Goal: Check status: Check status

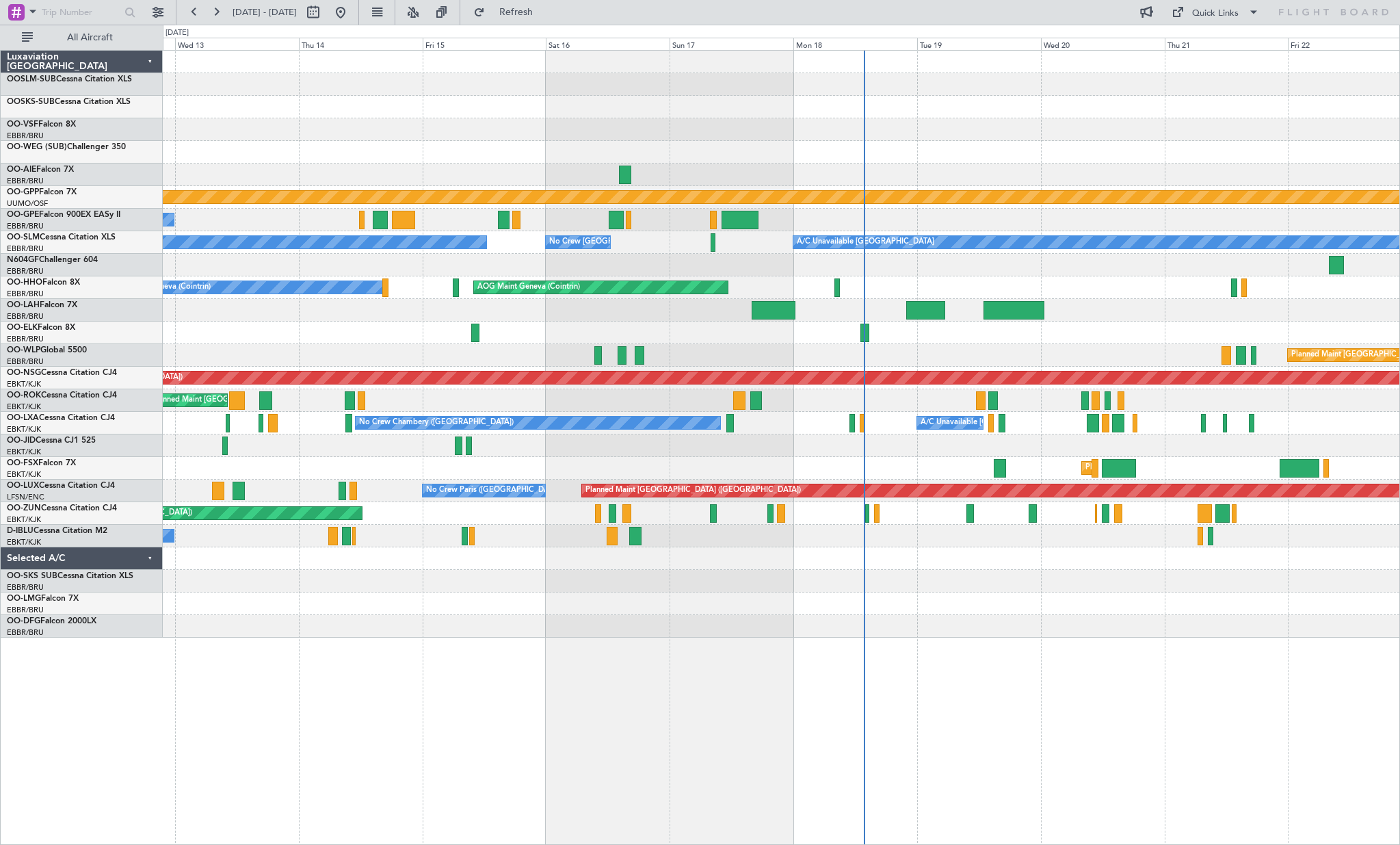
click at [369, 355] on div "Planned Maint [GEOGRAPHIC_DATA] ([GEOGRAPHIC_DATA])" at bounding box center [782, 355] width 1237 height 23
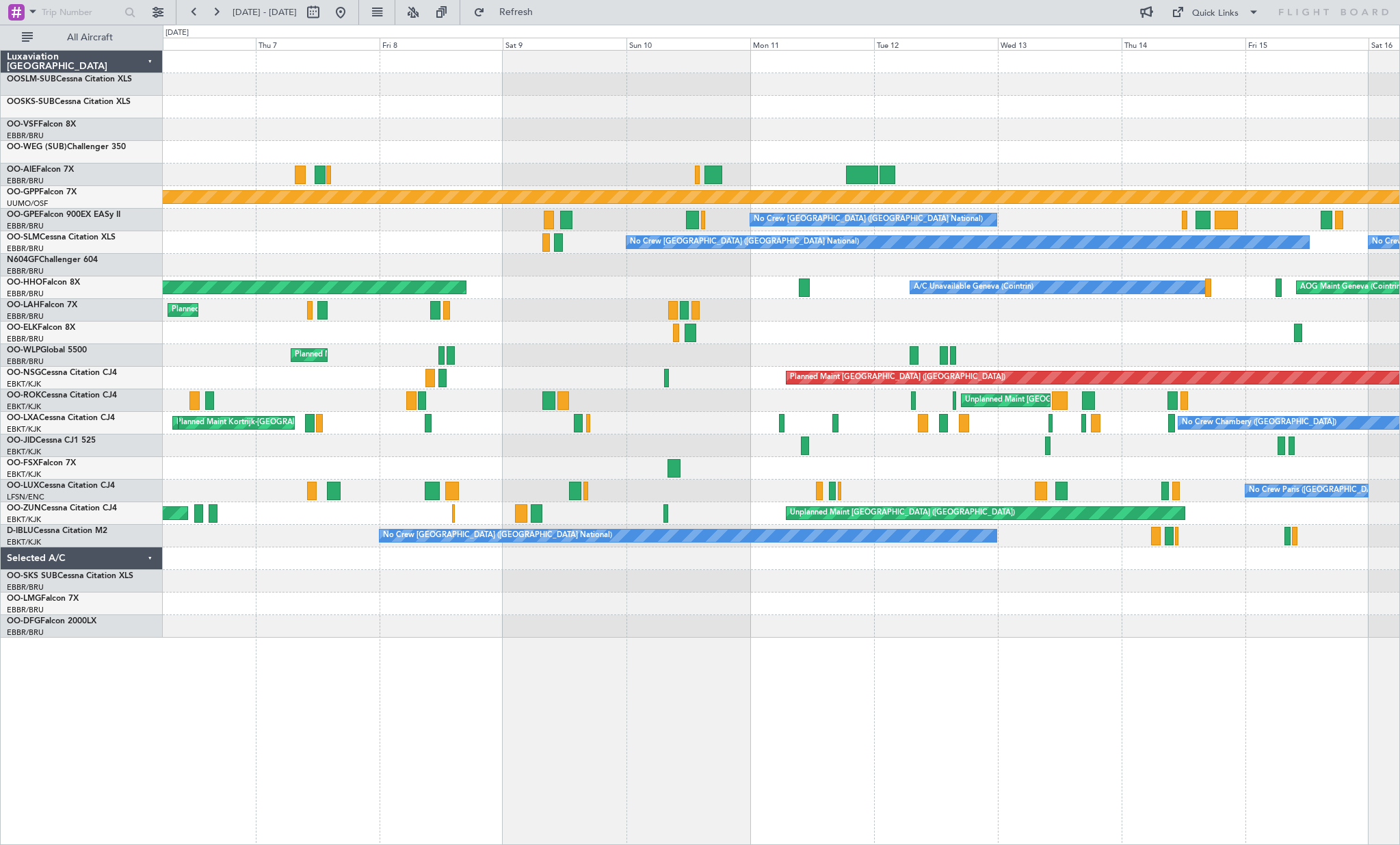
click at [1052, 251] on div "Grounded [PERSON_NAME] No Crew [GEOGRAPHIC_DATA] (Brussels National) No Crew [G…" at bounding box center [782, 344] width 1237 height 587
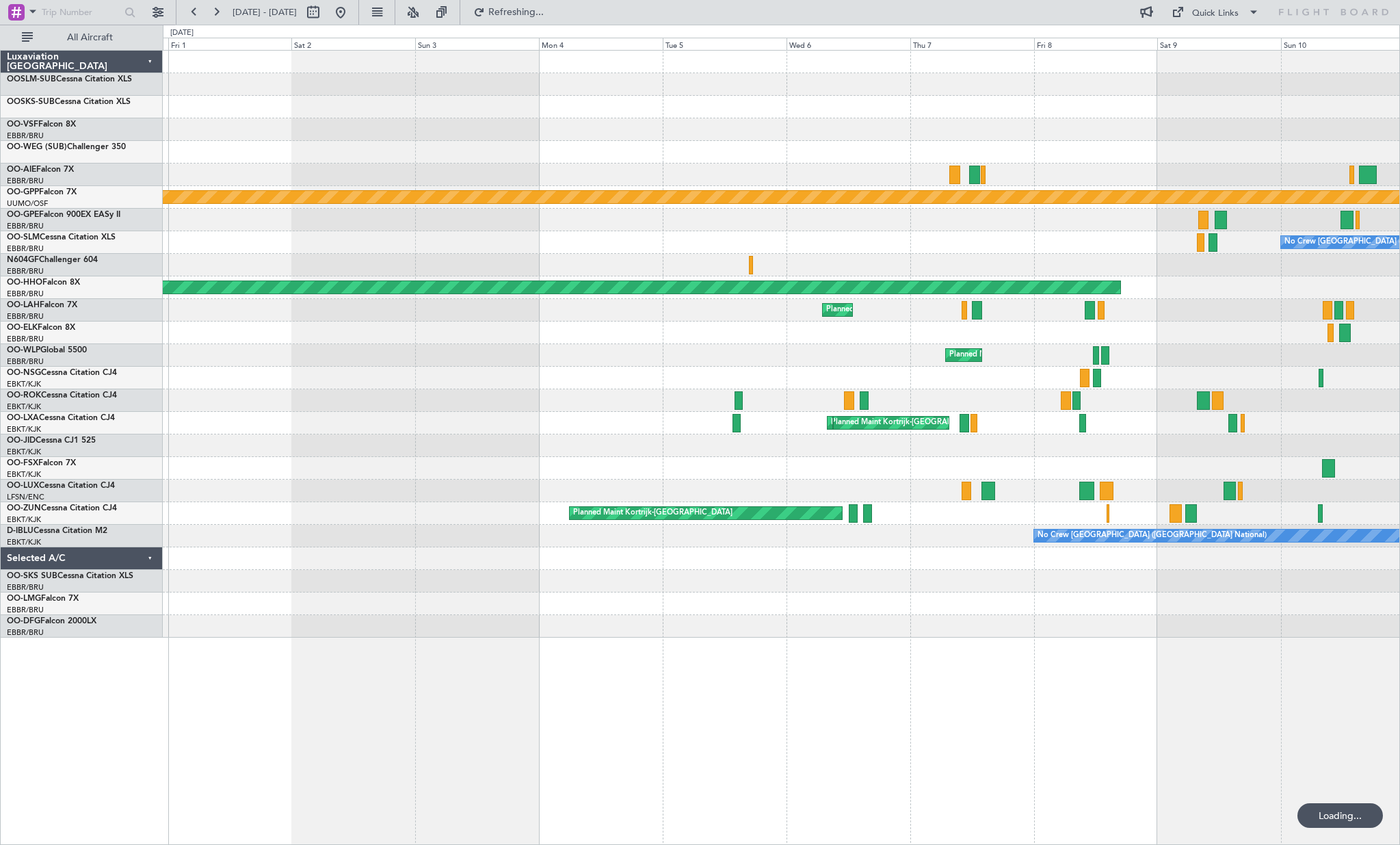
click at [933, 263] on div at bounding box center [782, 265] width 1237 height 23
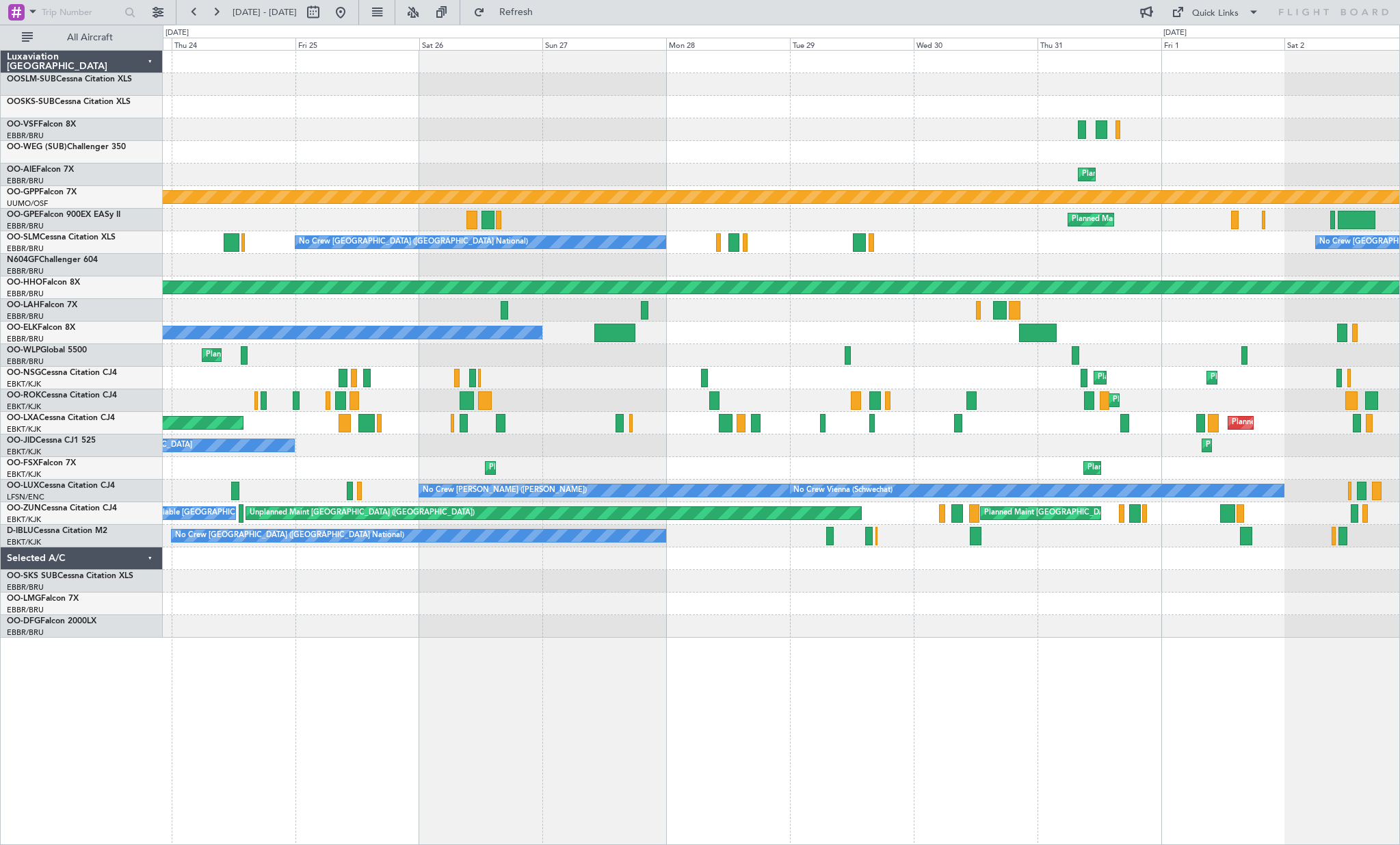
click at [1167, 269] on div at bounding box center [782, 265] width 1237 height 23
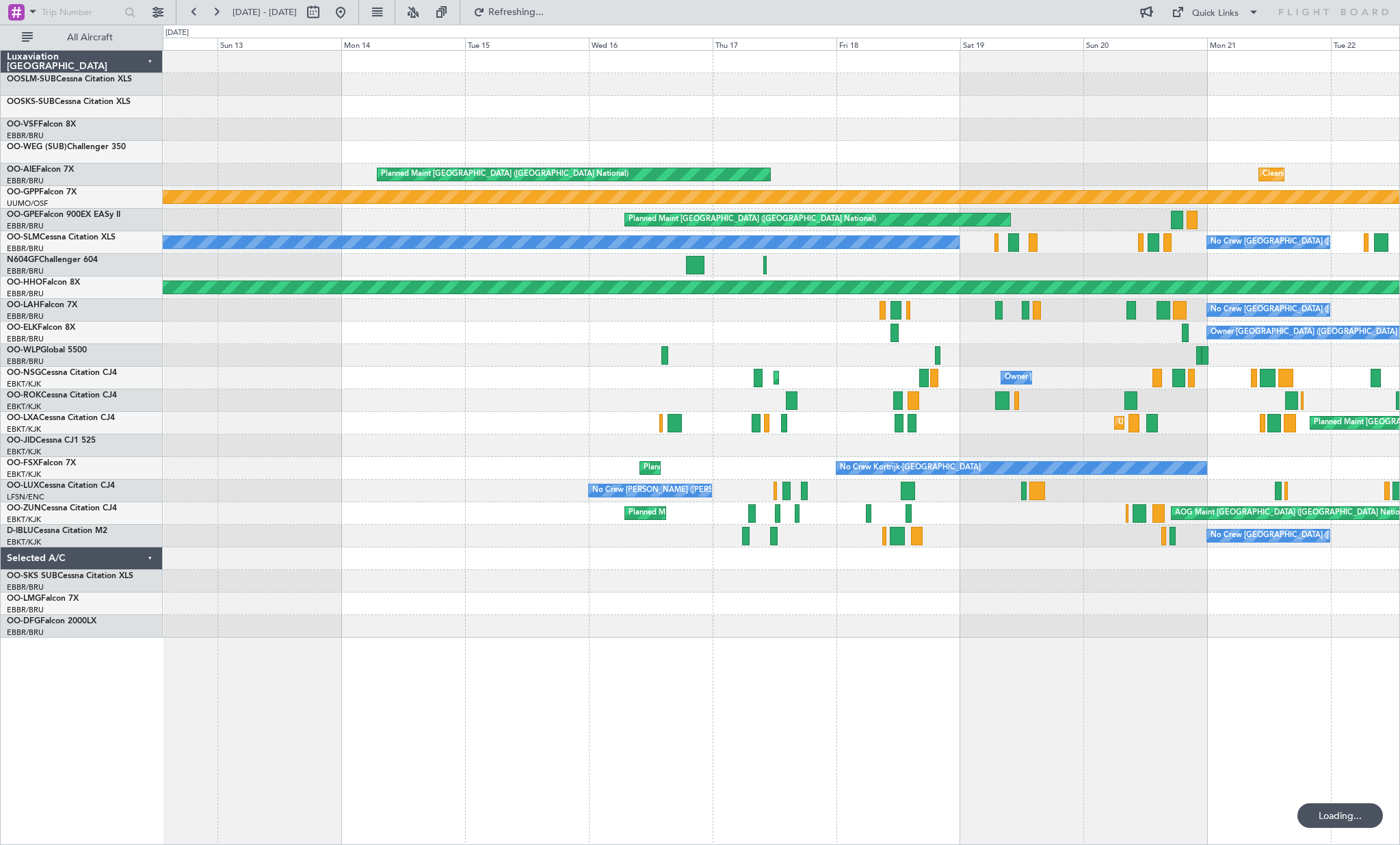
click at [1086, 259] on div at bounding box center [782, 265] width 1237 height 23
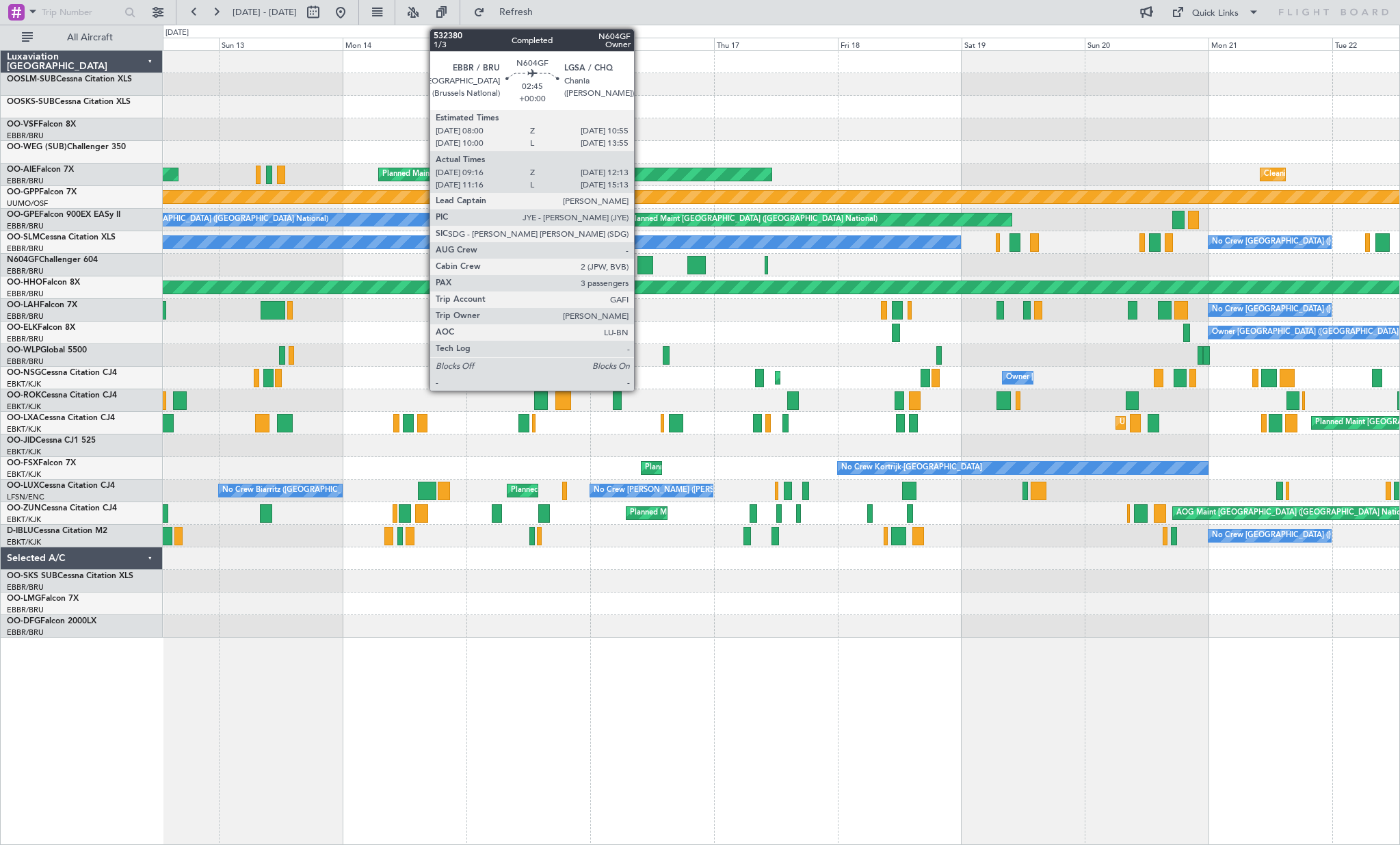
click at [640, 262] on div at bounding box center [645, 265] width 16 height 19
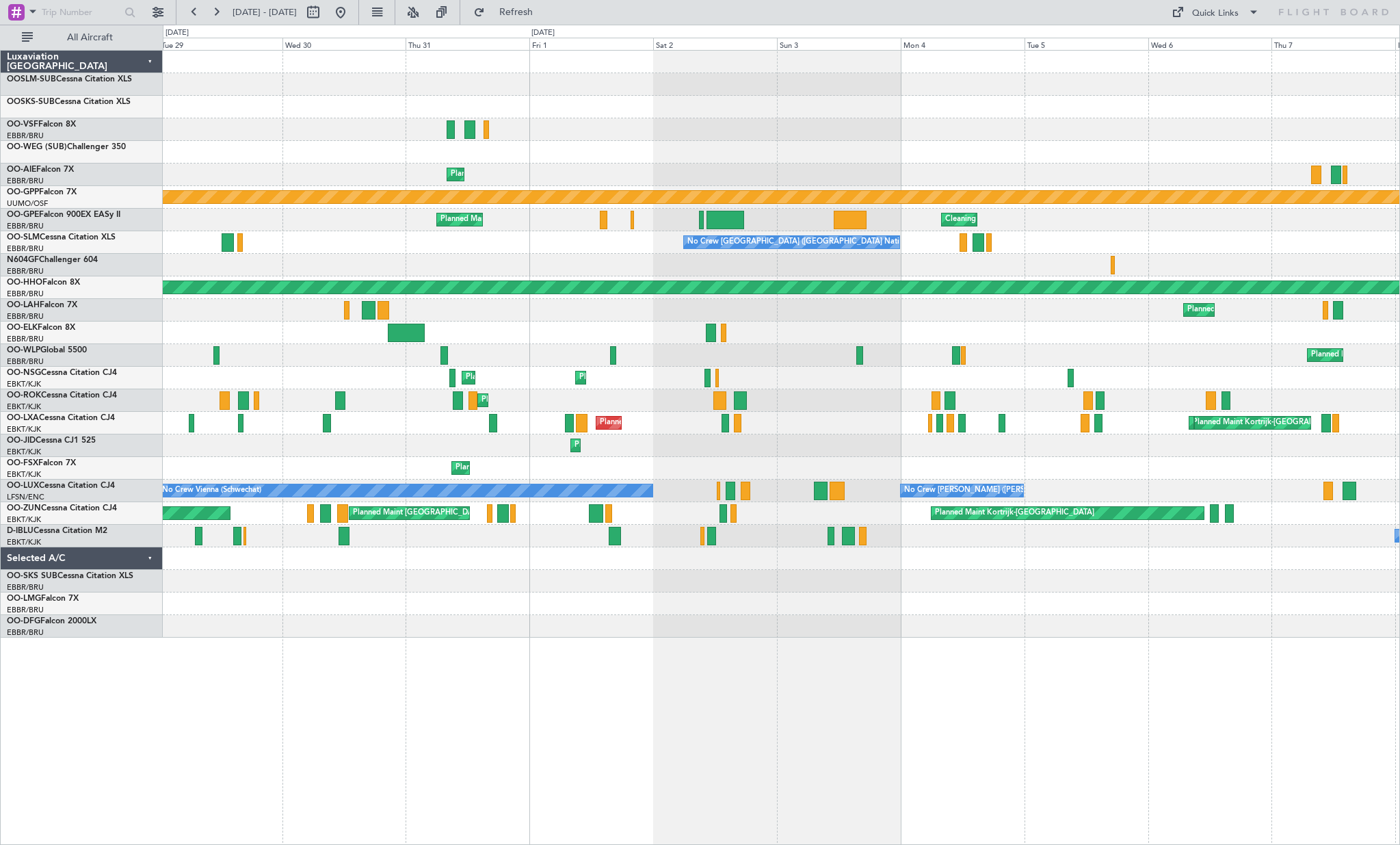
click at [1008, 256] on div at bounding box center [782, 265] width 1237 height 23
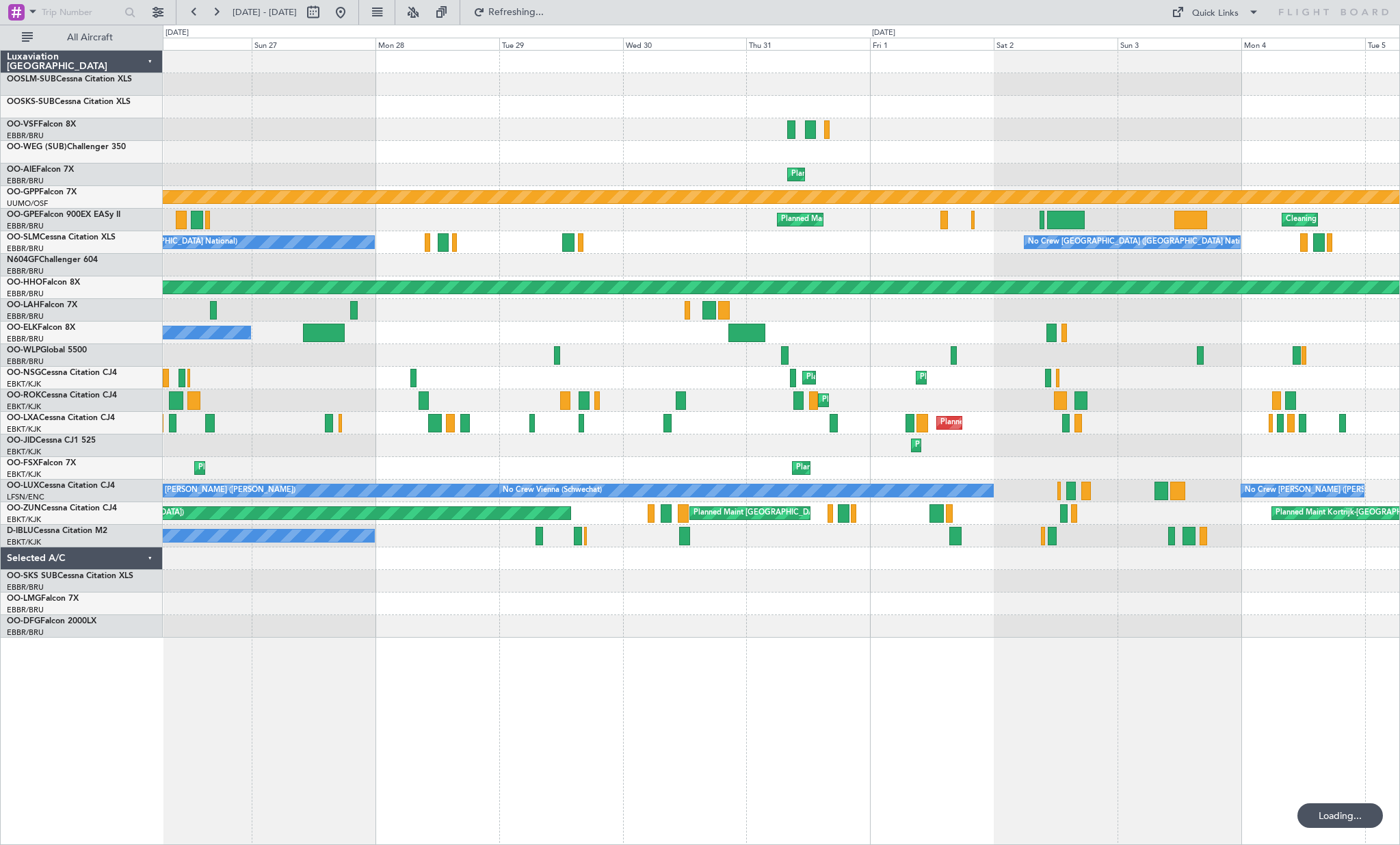
click at [566, 268] on div at bounding box center [782, 265] width 1237 height 23
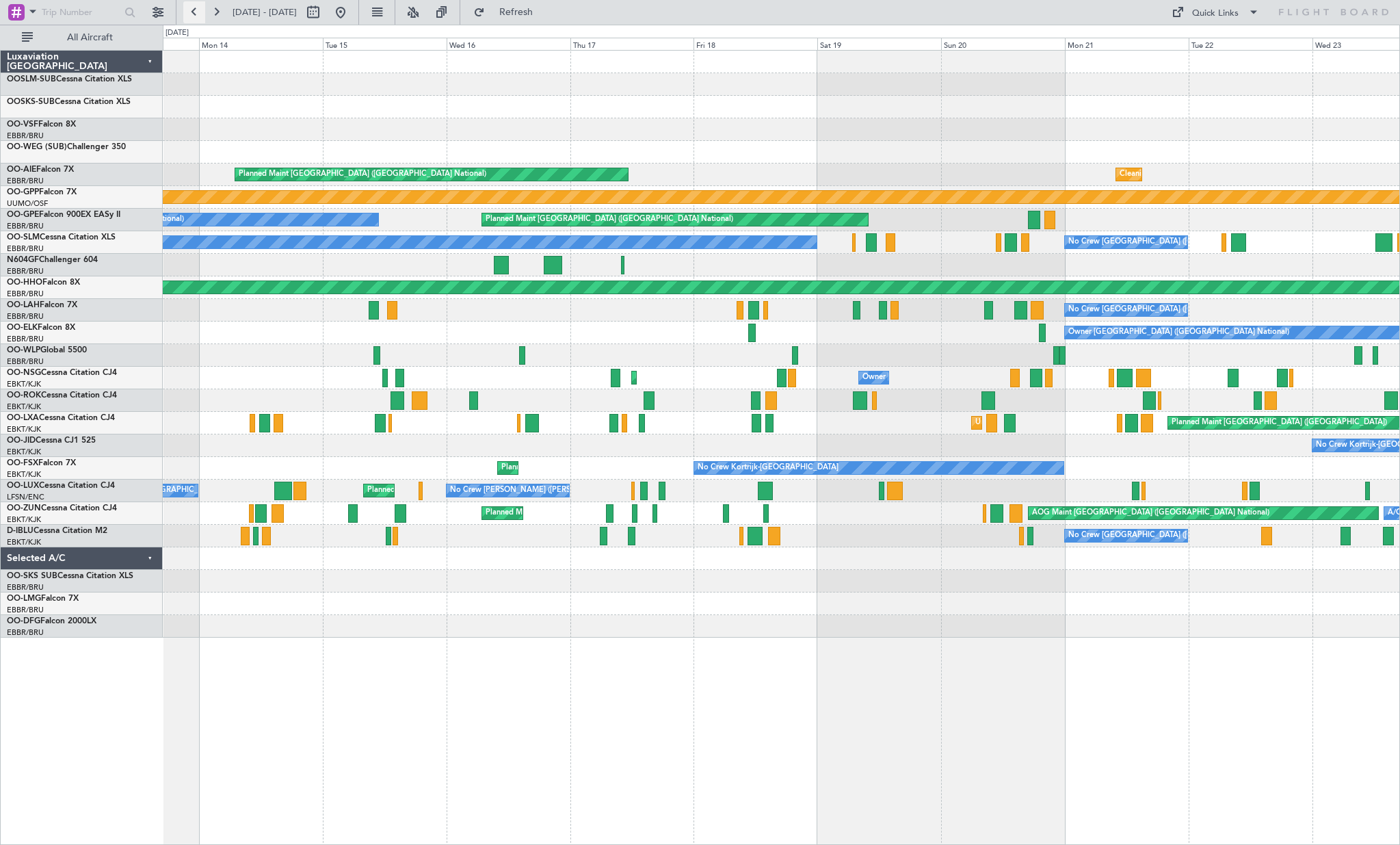
click at [196, 16] on button at bounding box center [194, 13] width 22 height 22
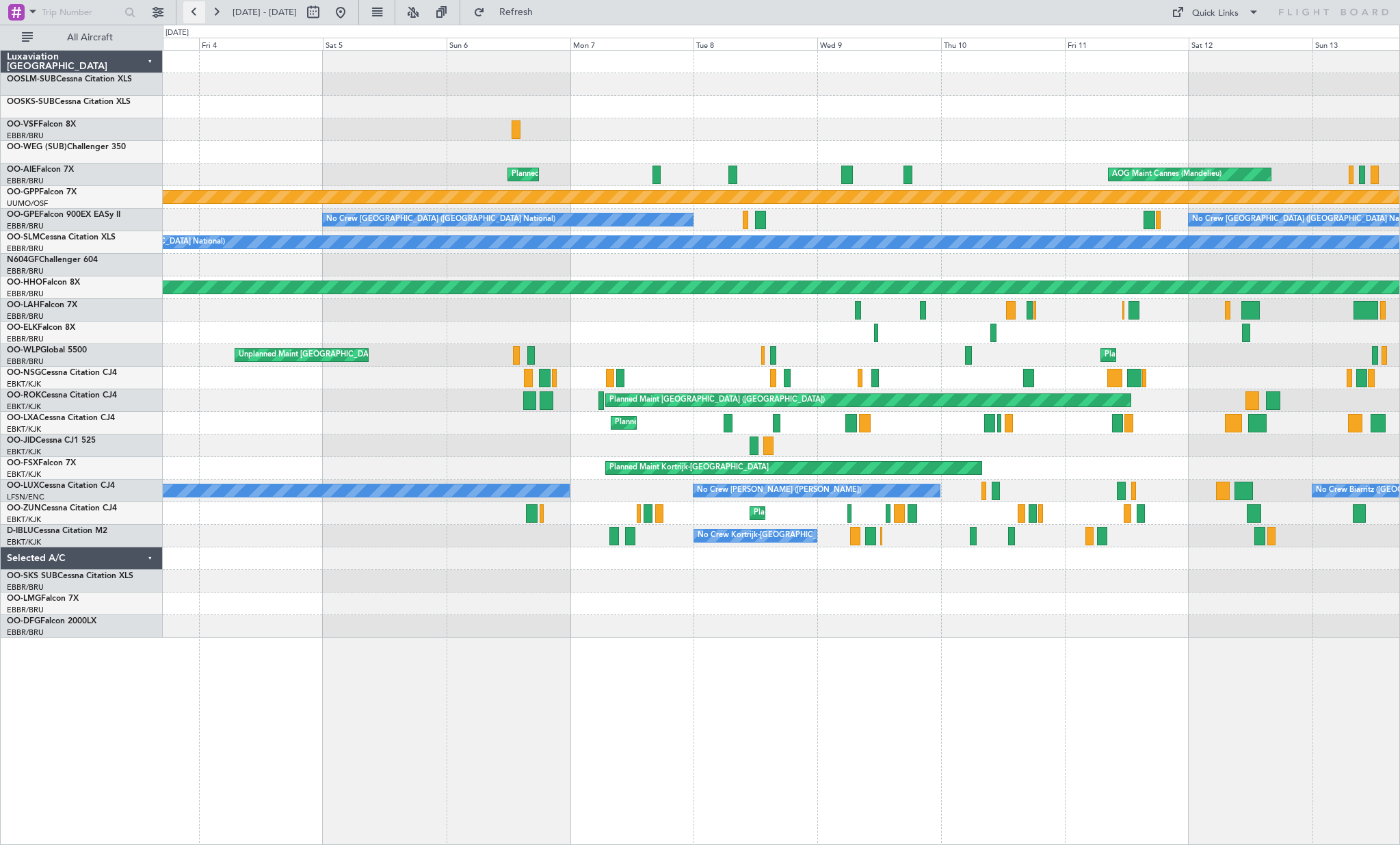
click at [190, 17] on button at bounding box center [194, 13] width 22 height 22
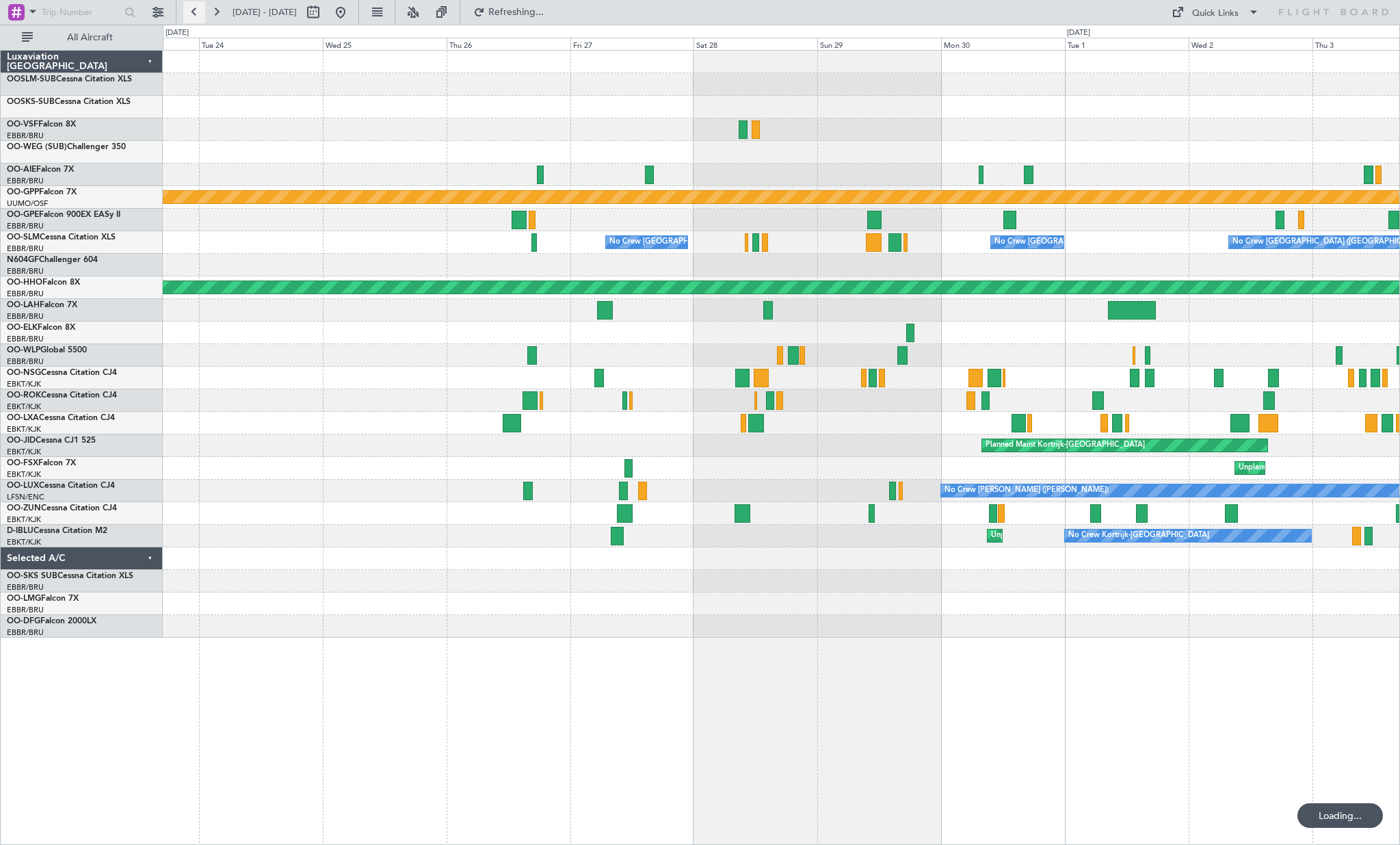
click at [190, 17] on button at bounding box center [194, 13] width 22 height 22
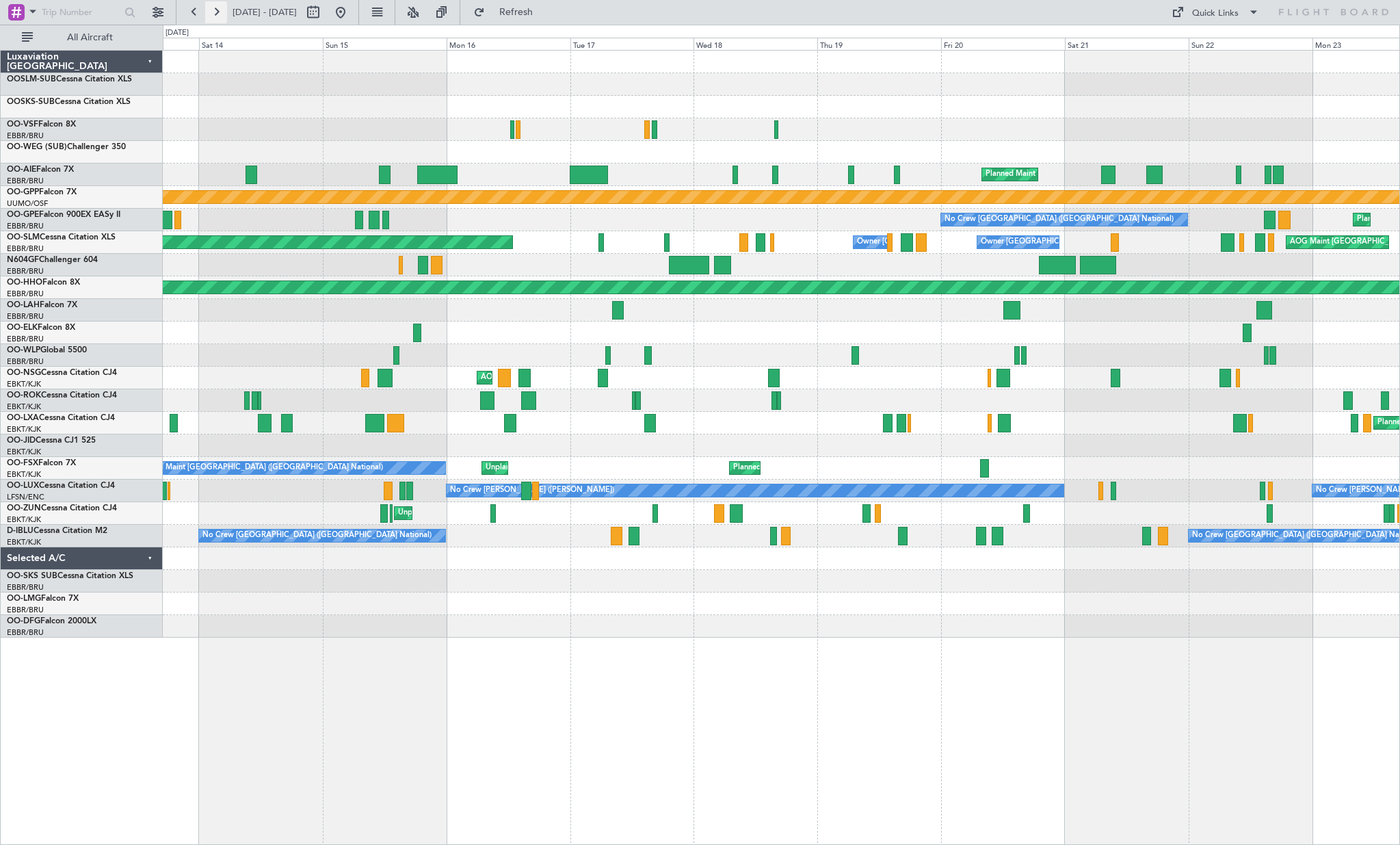
click at [223, 16] on button at bounding box center [216, 13] width 22 height 22
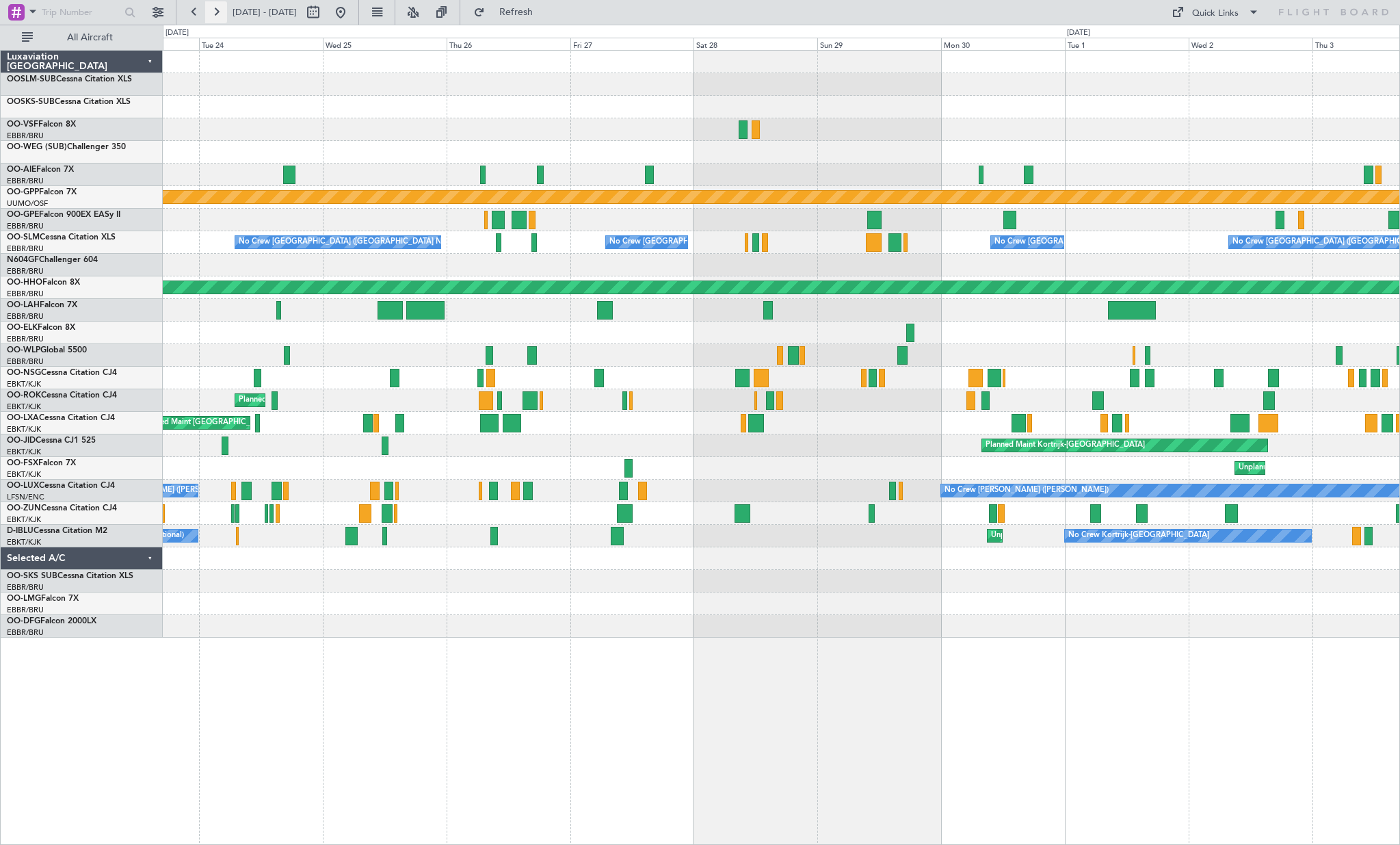
click at [223, 16] on button at bounding box center [216, 13] width 22 height 22
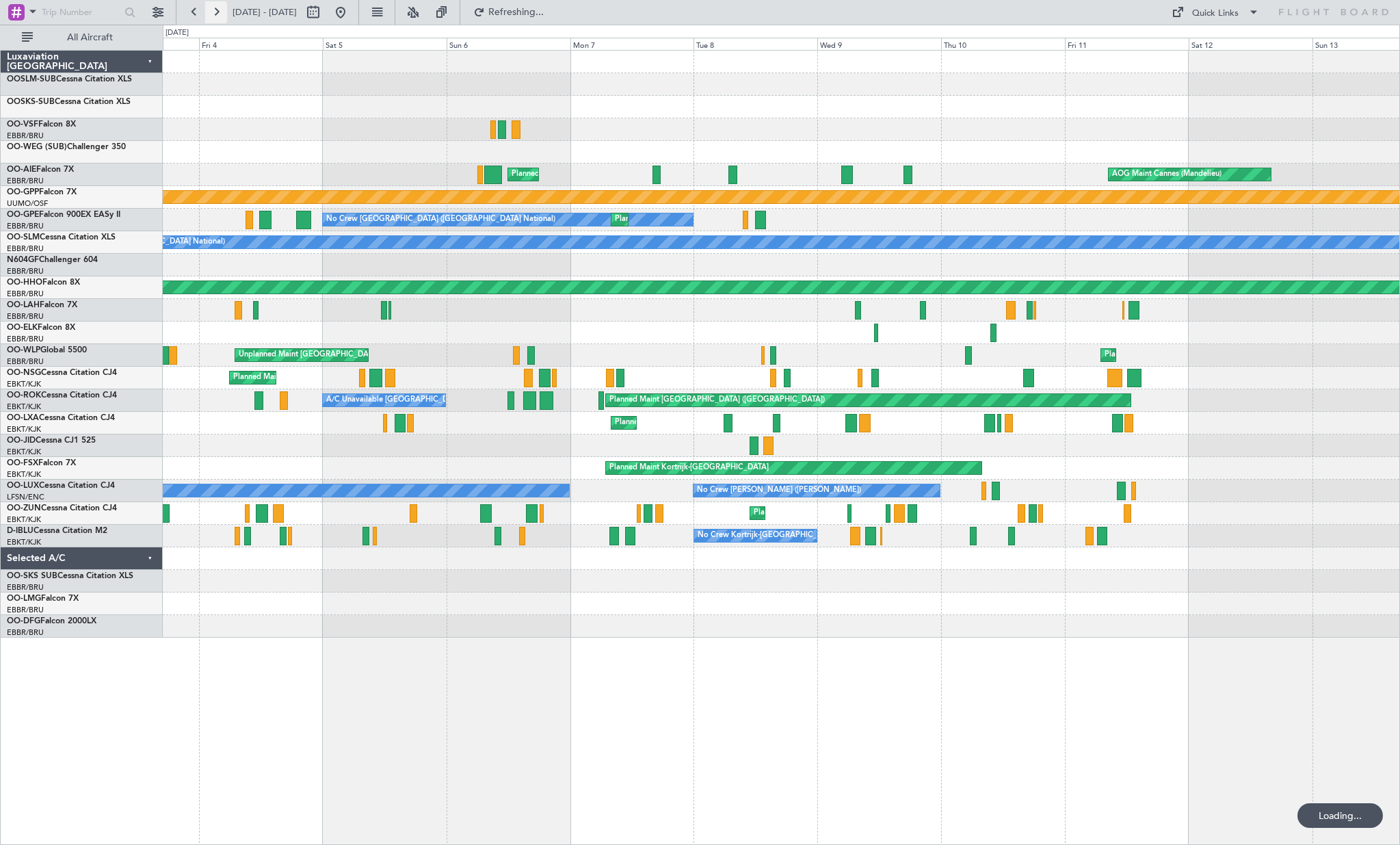
click at [223, 16] on button at bounding box center [216, 13] width 22 height 22
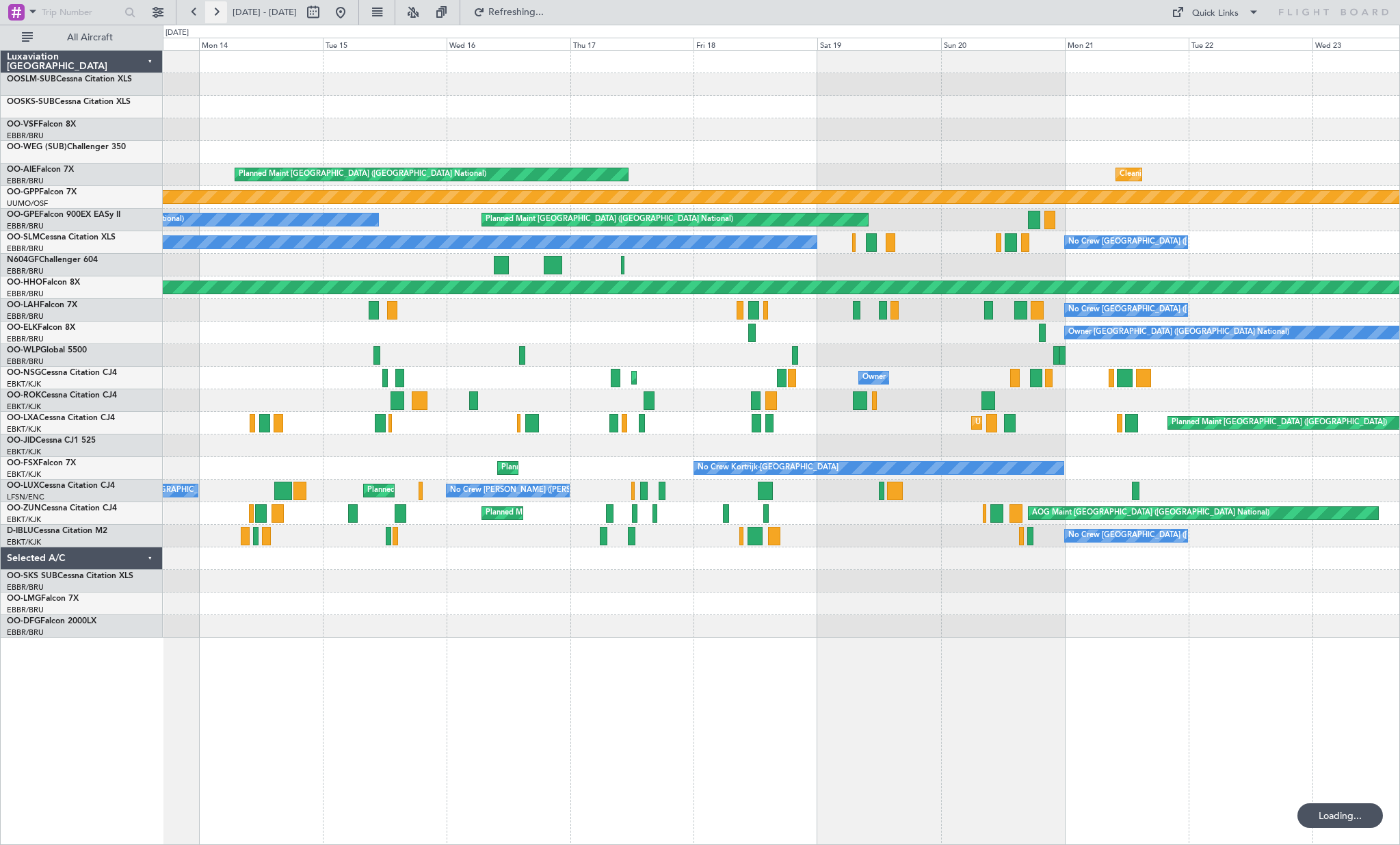
click at [223, 16] on button at bounding box center [216, 13] width 22 height 22
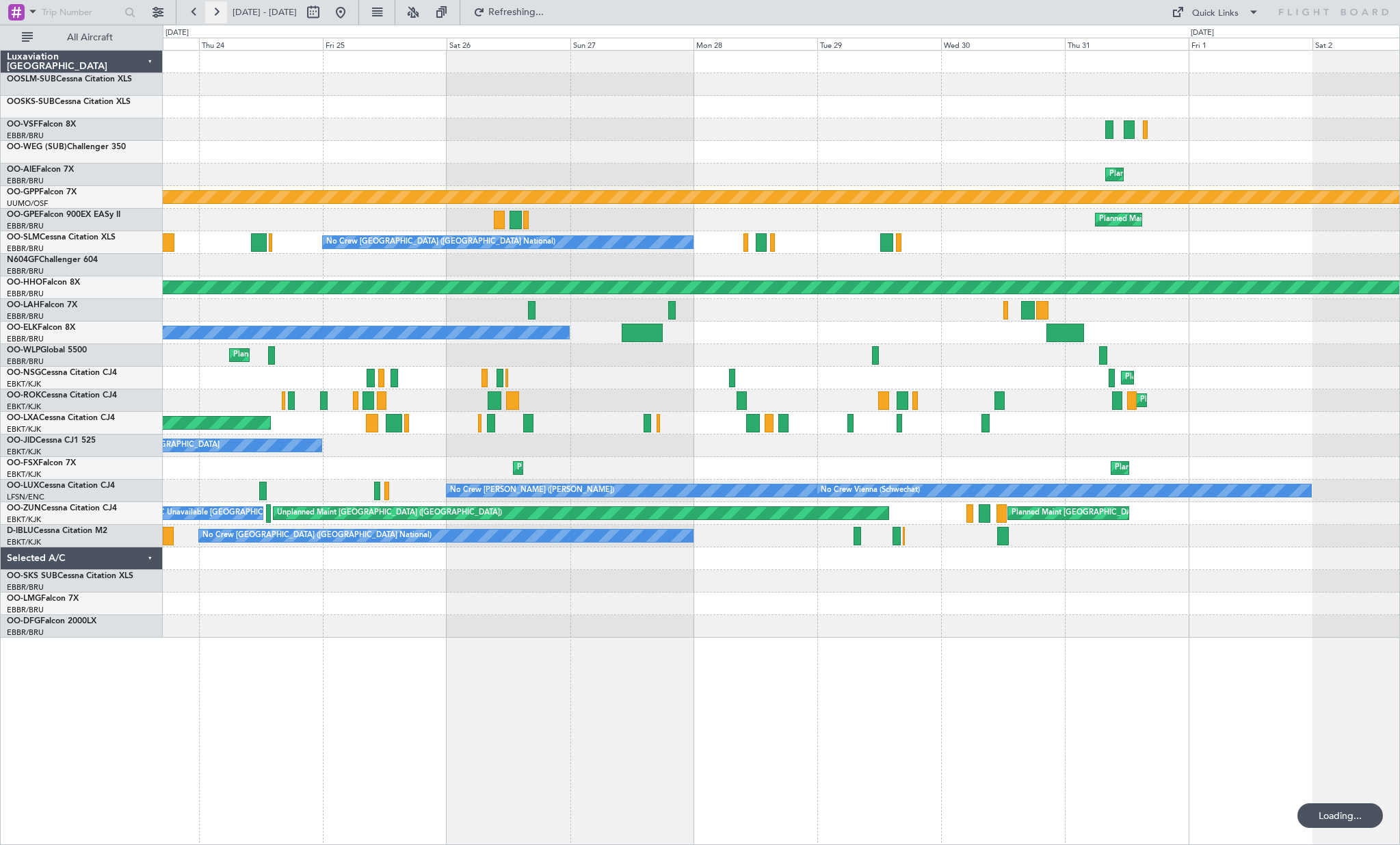
click at [223, 16] on button at bounding box center [216, 13] width 22 height 22
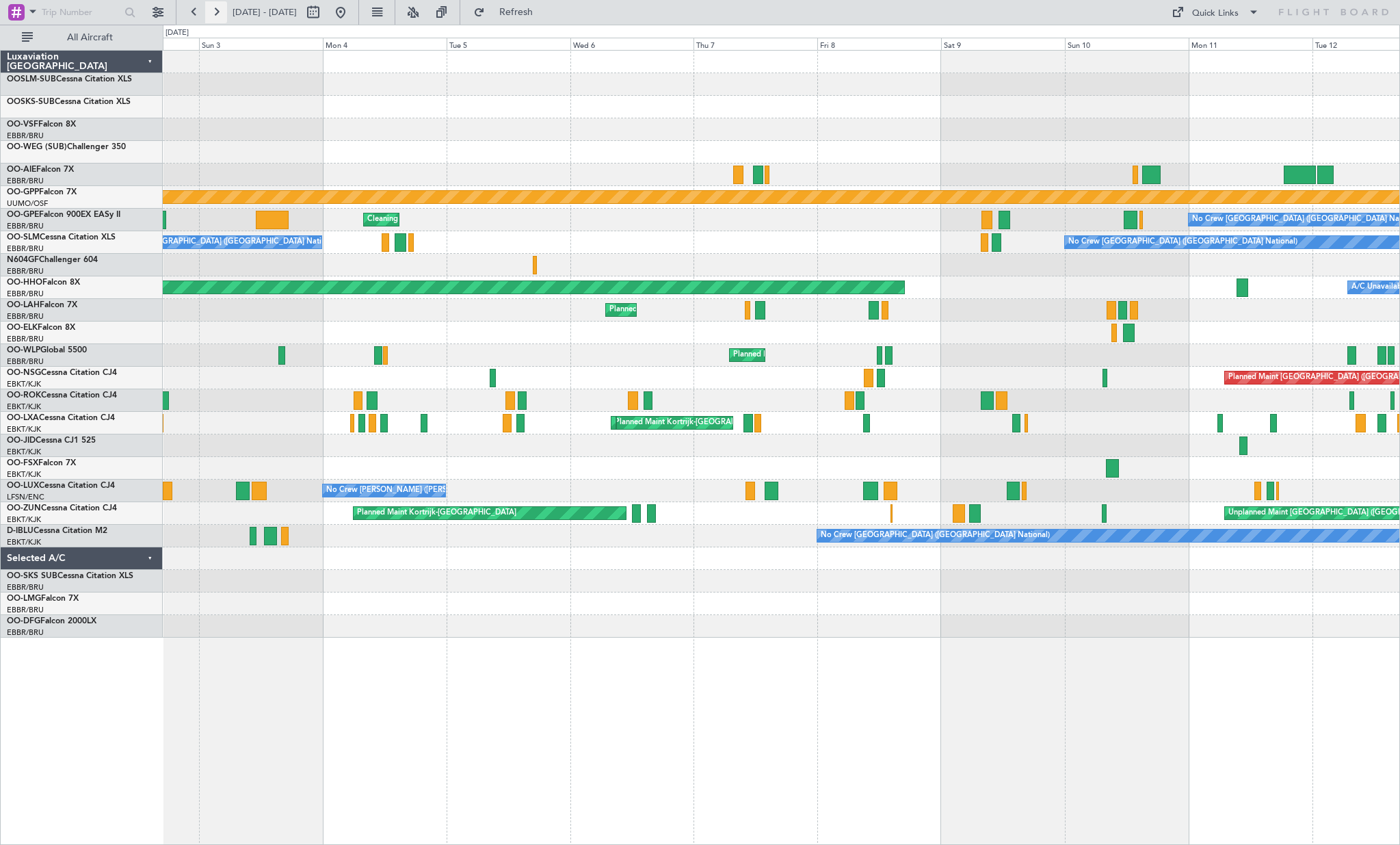
click at [223, 16] on button at bounding box center [216, 13] width 22 height 22
